Goal: Transaction & Acquisition: Subscribe to service/newsletter

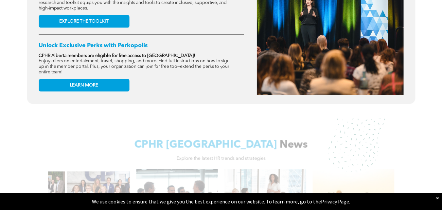
scroll to position [228, 0]
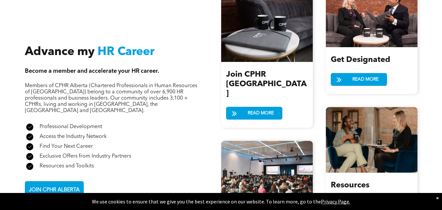
scroll to position [708, 0]
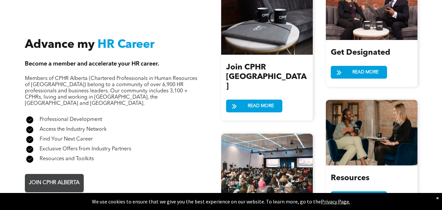
click at [59, 176] on span "JOIN CPHR ALBERTA" at bounding box center [53, 182] width 55 height 13
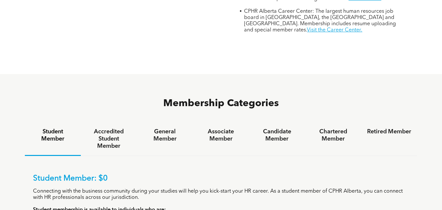
scroll to position [349, 0]
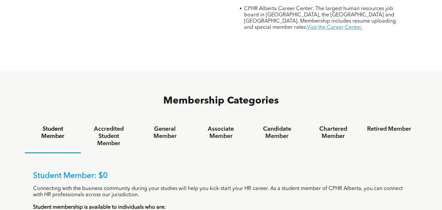
click at [171, 119] on div "General Member" at bounding box center [165, 136] width 56 height 34
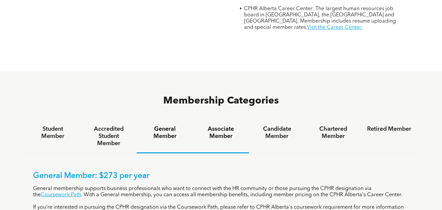
click at [226, 125] on h4 "Associate Member" at bounding box center [221, 132] width 44 height 14
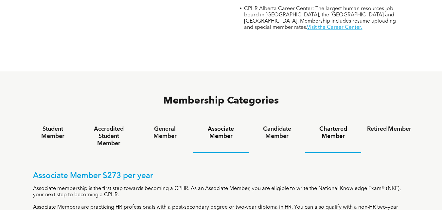
click at [345, 125] on h4 "Chartered Member" at bounding box center [333, 132] width 44 height 14
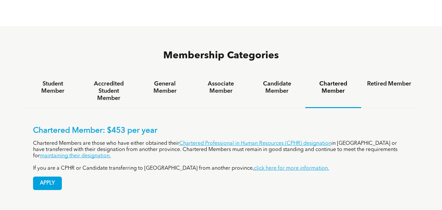
scroll to position [439, 0]
